Goal: Check status

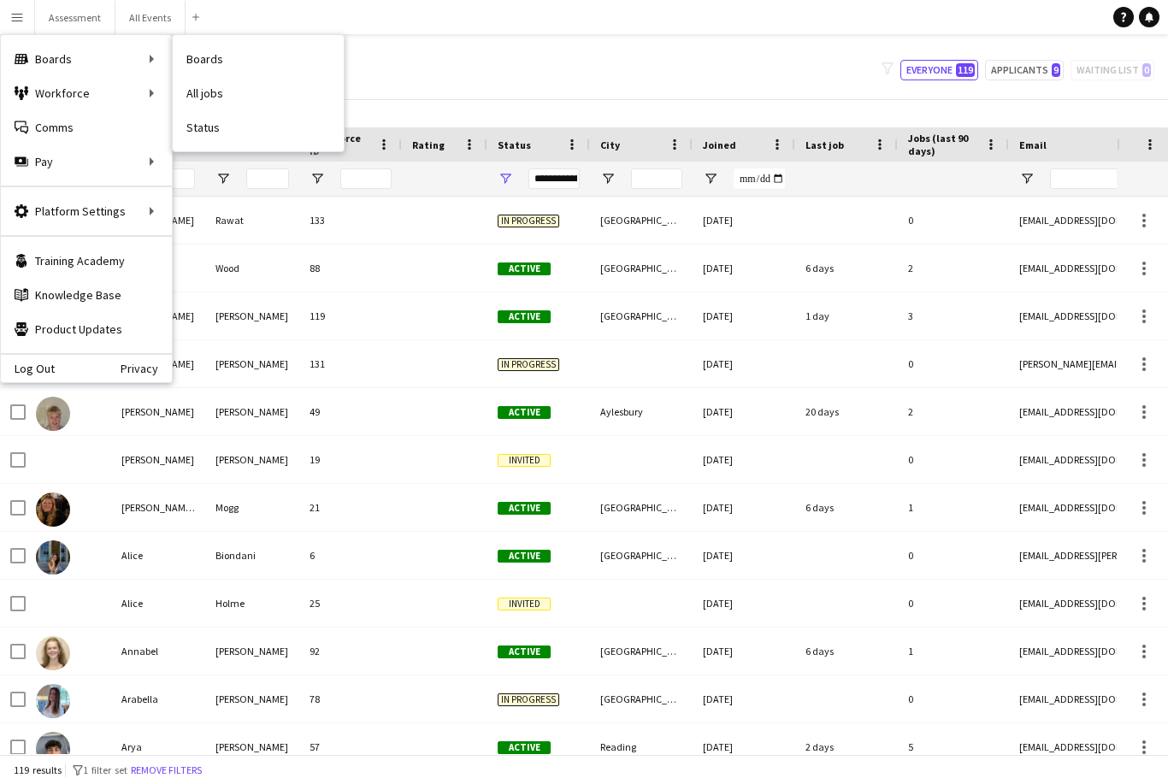
click at [142, 50] on div "Boards Boards" at bounding box center [86, 59] width 171 height 34
click at [129, 62] on div "Boards Boards" at bounding box center [86, 59] width 171 height 34
click at [46, 61] on div "Boards Boards" at bounding box center [86, 59] width 171 height 34
click at [240, 19] on app-navbar "Menu Boards Boards Boards All jobs Status Workforce Workforce My Workforce Recr…" at bounding box center [584, 17] width 1168 height 34
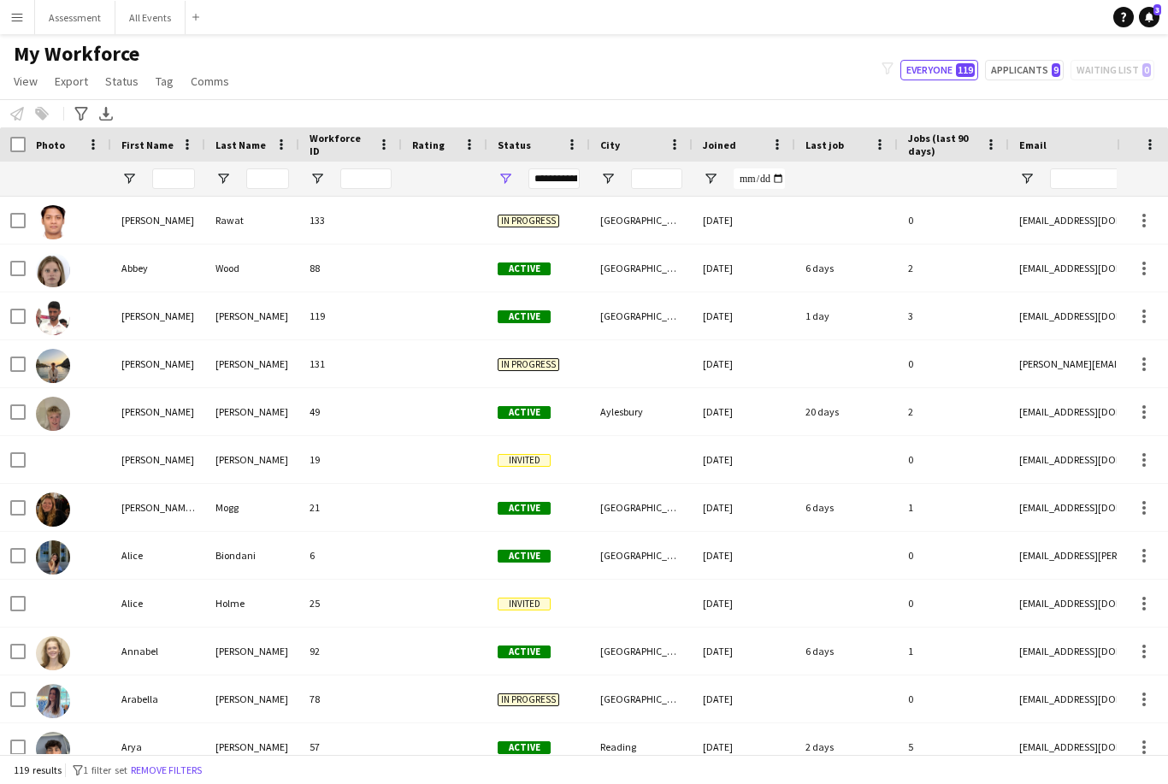
click at [26, 21] on button "Menu" at bounding box center [17, 17] width 34 height 34
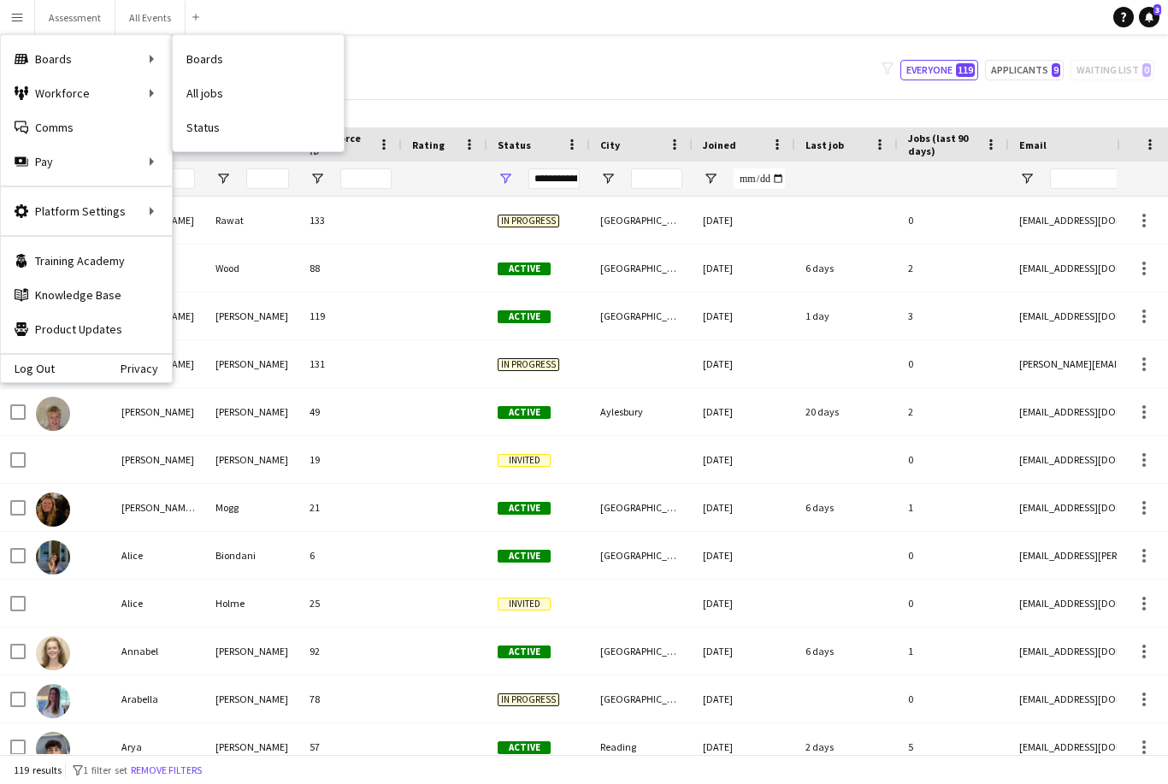
click at [220, 133] on link "Status" at bounding box center [258, 127] width 171 height 34
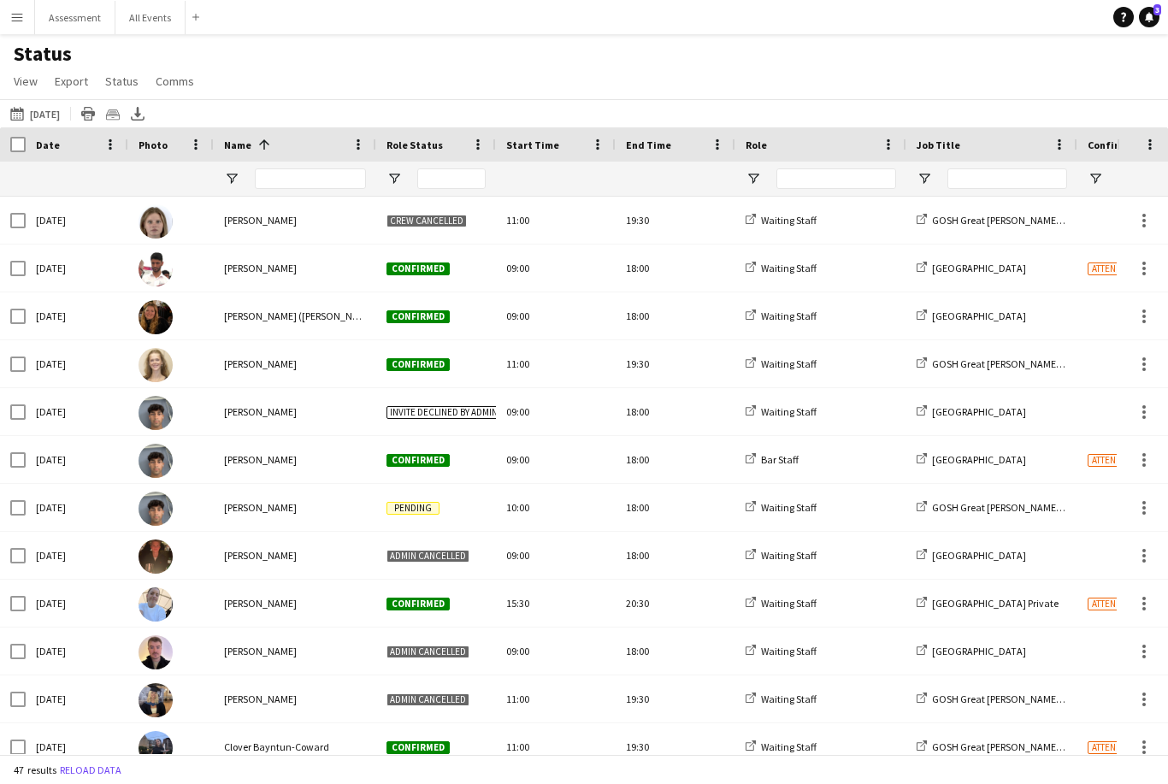
click at [63, 121] on button "[DATE] to [DATE] [DATE]" at bounding box center [35, 113] width 56 height 21
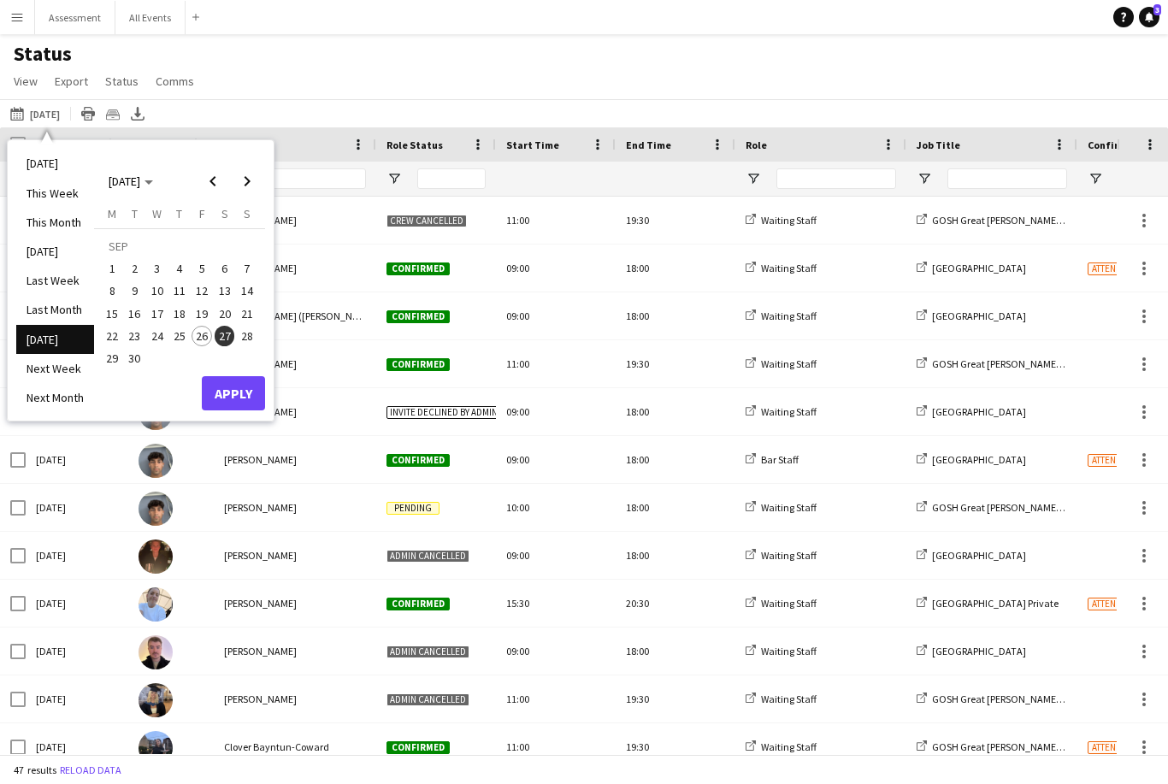
click at [65, 165] on li "[DATE]" at bounding box center [55, 163] width 78 height 29
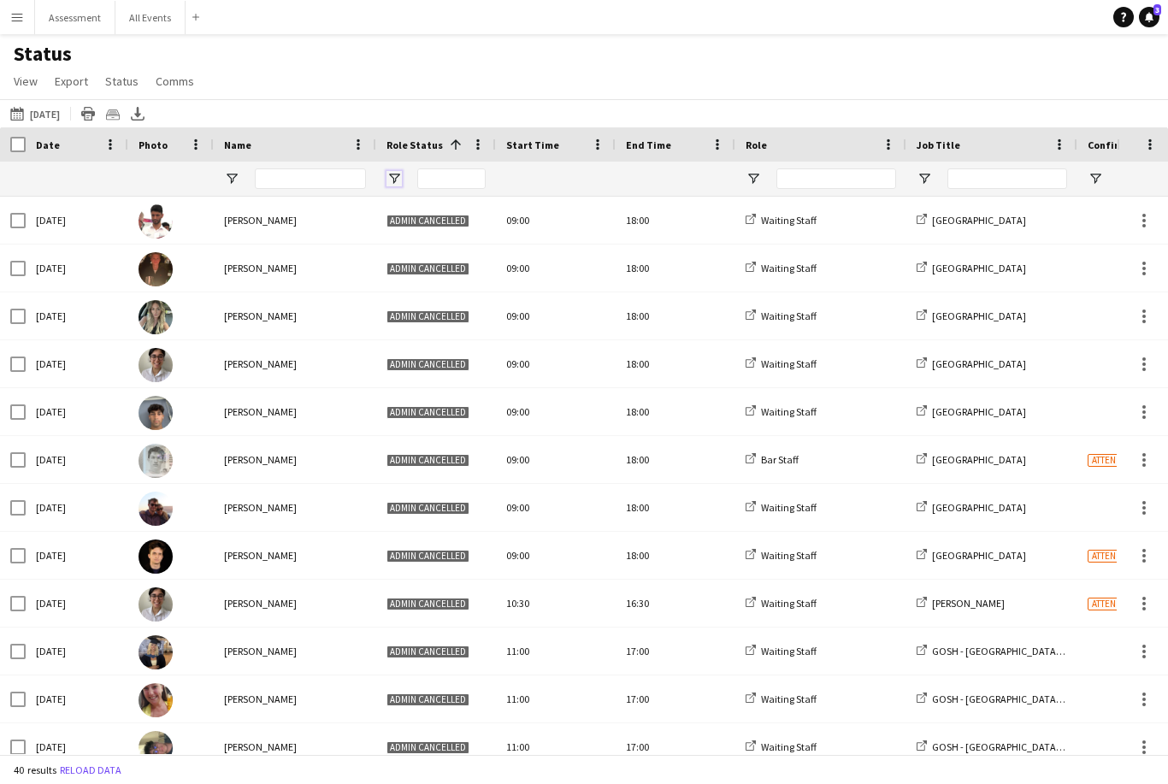
click at [401, 178] on span "Open Filter Menu" at bounding box center [393, 178] width 15 height 15
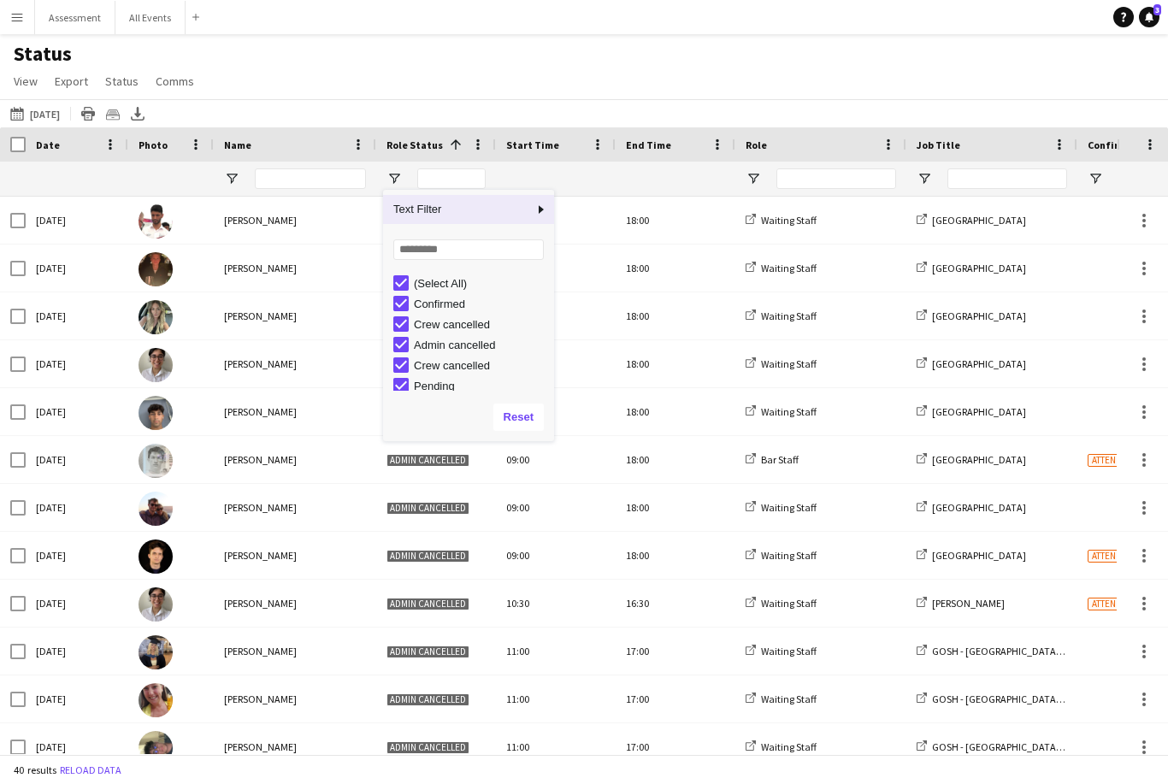
click at [469, 286] on div "(Select All)" at bounding box center [481, 283] width 135 height 13
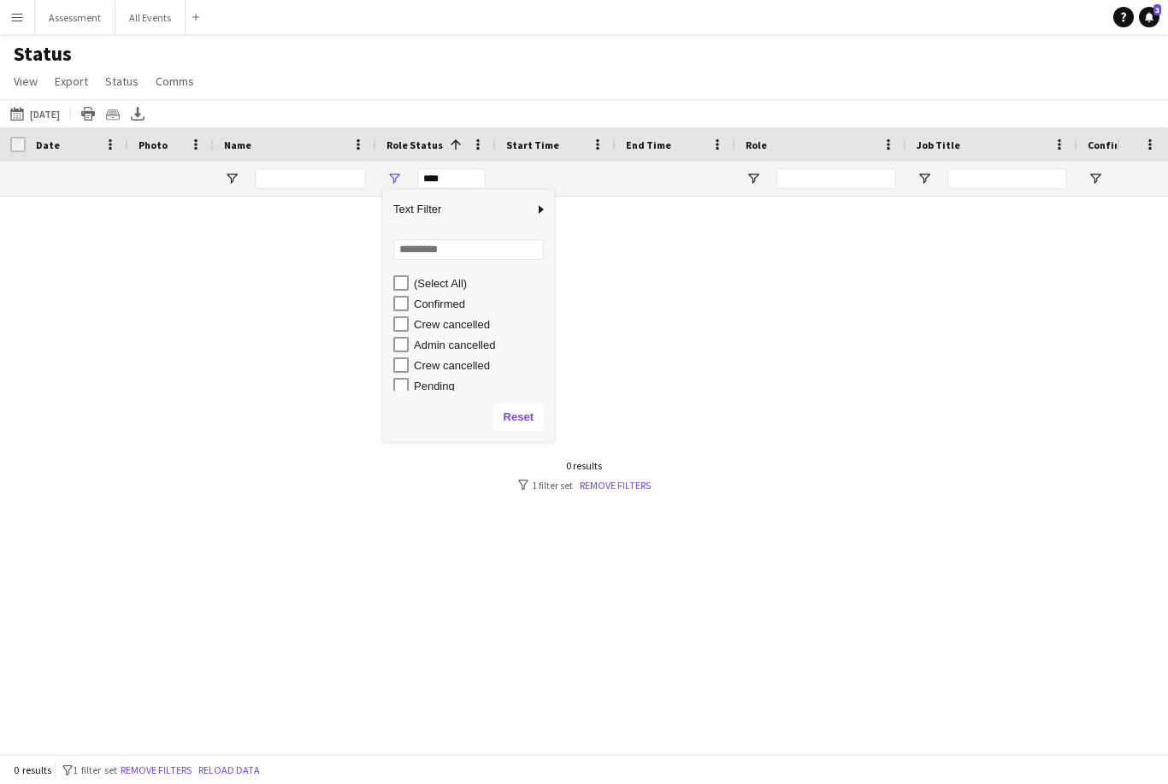
click at [463, 310] on div "Confirmed" at bounding box center [481, 304] width 135 height 13
type input "**********"
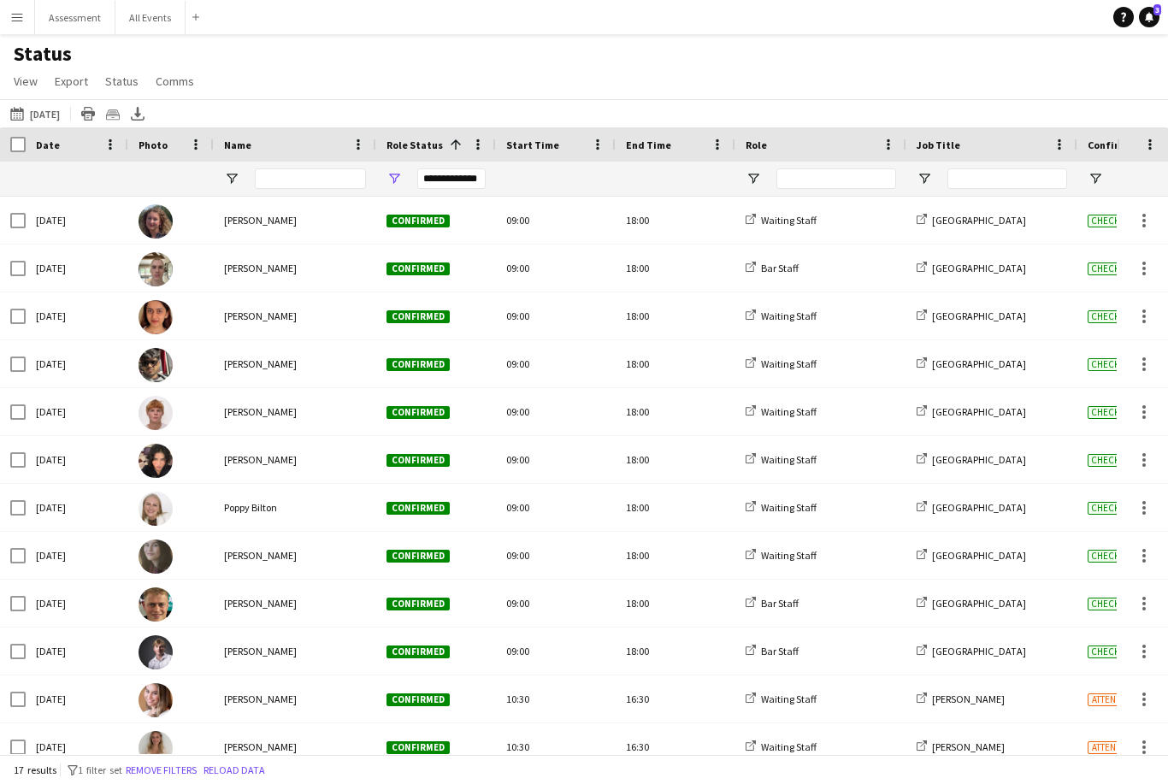
click at [593, 91] on div "Status View Views Default view New view Update view Delete view Edit name Custo…" at bounding box center [584, 70] width 1168 height 58
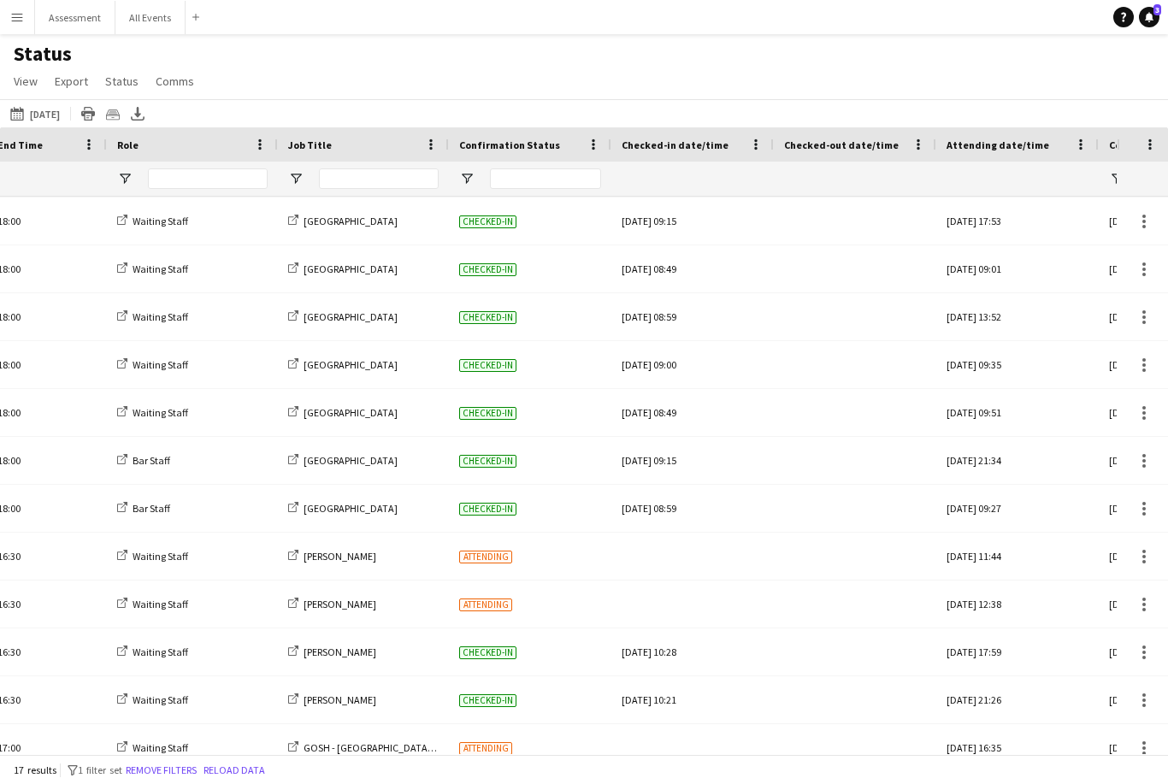
scroll to position [196, 0]
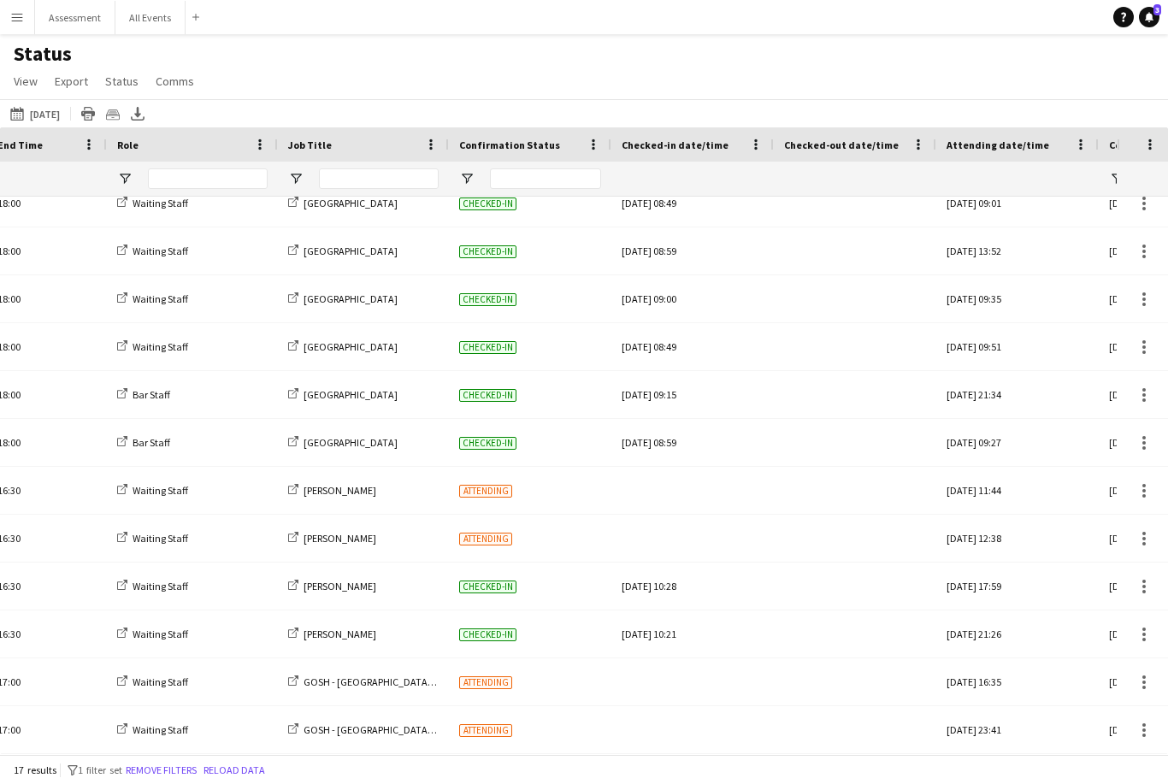
click at [800, 480] on div at bounding box center [855, 490] width 142 height 47
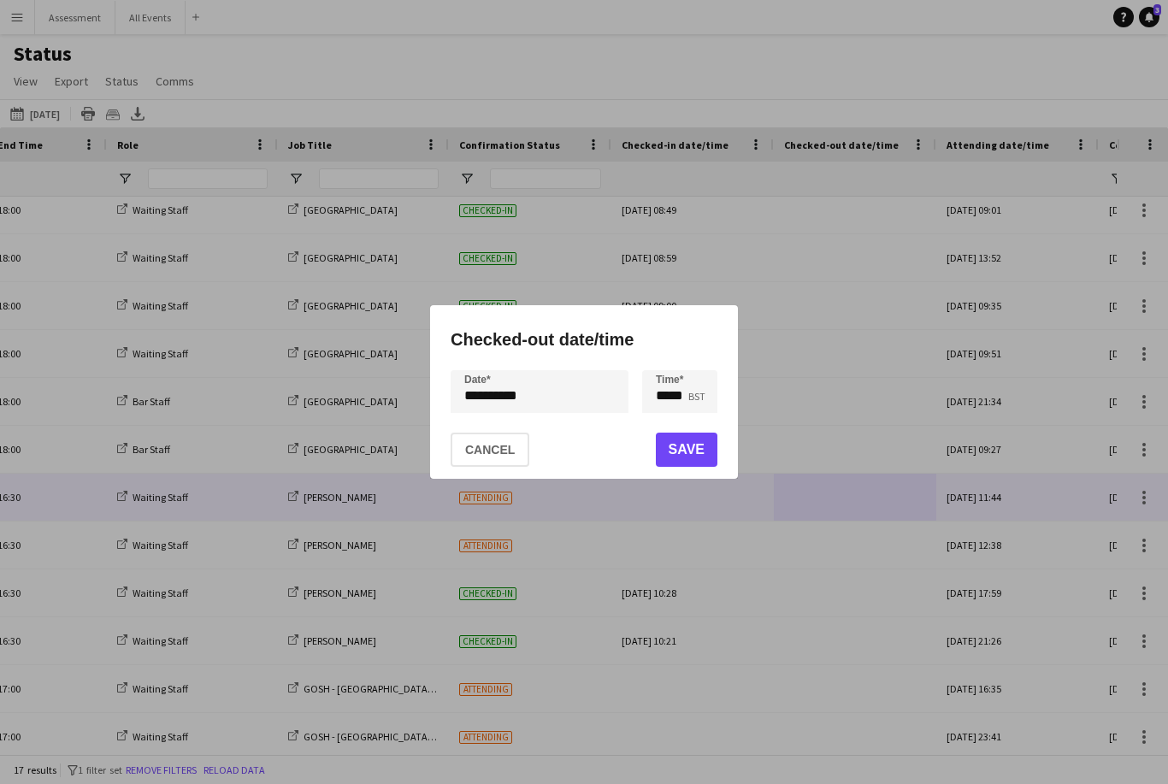
click at [511, 456] on button "Cancel" at bounding box center [490, 450] width 79 height 34
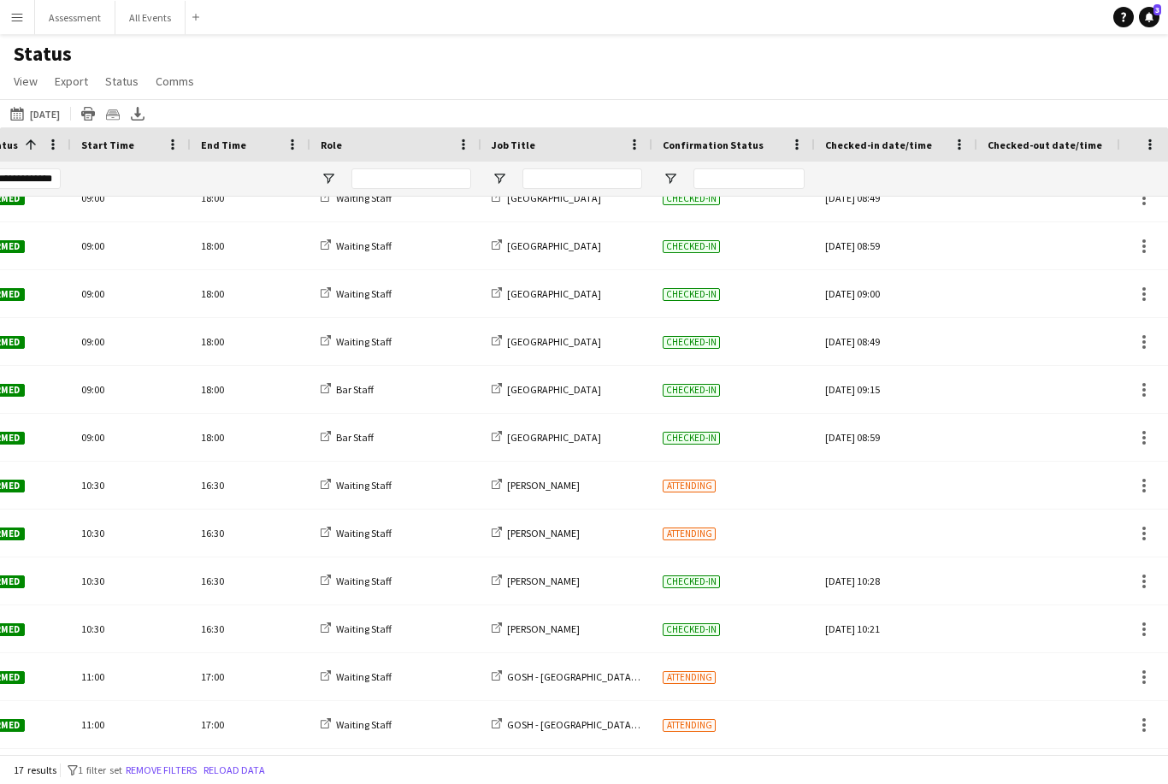
click at [870, 701] on div at bounding box center [896, 724] width 142 height 47
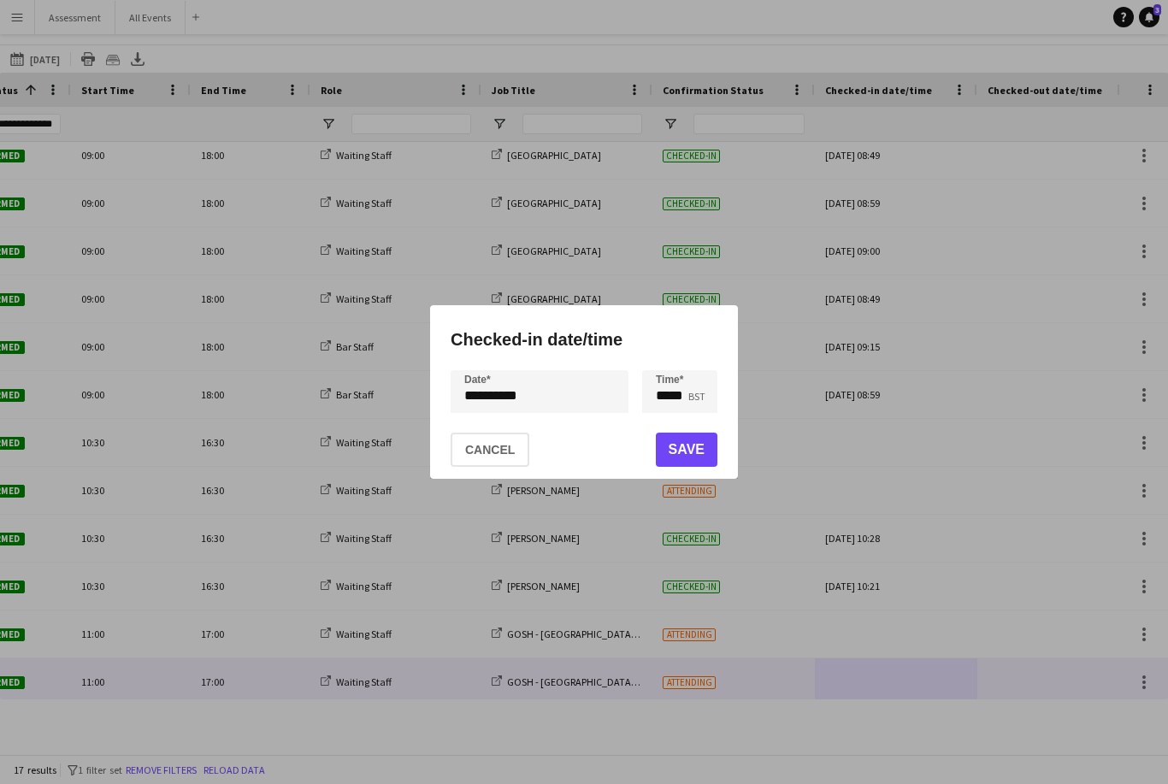
click at [502, 464] on button "Cancel" at bounding box center [490, 450] width 79 height 34
